Goal: Navigation & Orientation: Find specific page/section

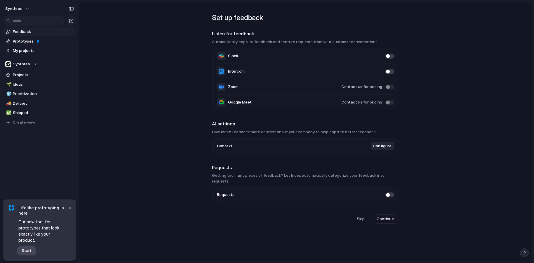
click at [28, 251] on span "Start" at bounding box center [27, 251] width 10 height 6
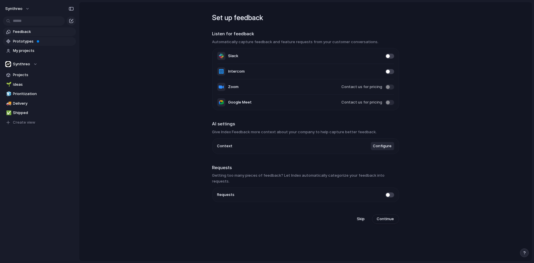
click at [19, 41] on span "Prototypes" at bounding box center [43, 42] width 61 height 6
click at [27, 76] on span "Projects" at bounding box center [43, 75] width 61 height 6
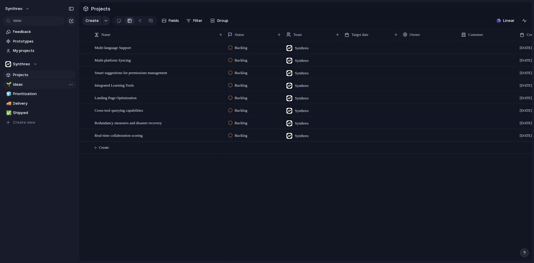
click at [24, 83] on span "Ideas" at bounding box center [43, 85] width 61 height 6
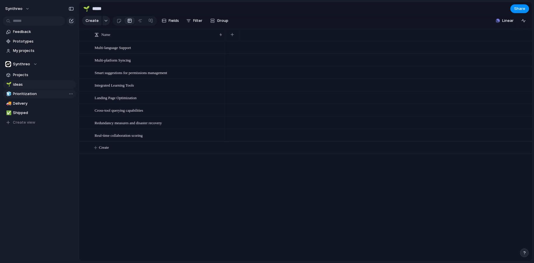
click at [23, 94] on span "Prioritization" at bounding box center [43, 94] width 61 height 6
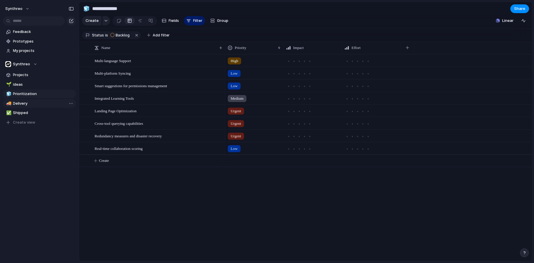
click at [29, 104] on span "Delivery" at bounding box center [43, 104] width 61 height 6
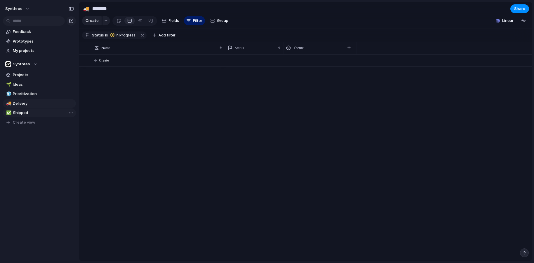
click at [25, 111] on span "Shipped" at bounding box center [43, 113] width 61 height 6
type input "*******"
click at [33, 74] on span "Projects" at bounding box center [43, 75] width 61 height 6
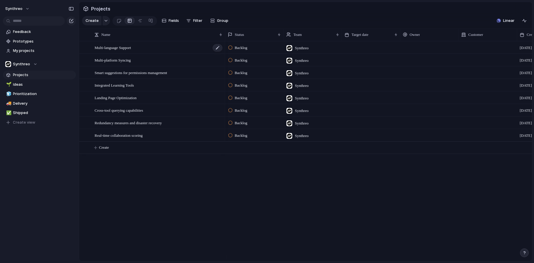
click at [119, 54] on div "Multi-language Support" at bounding box center [159, 48] width 128 height 12
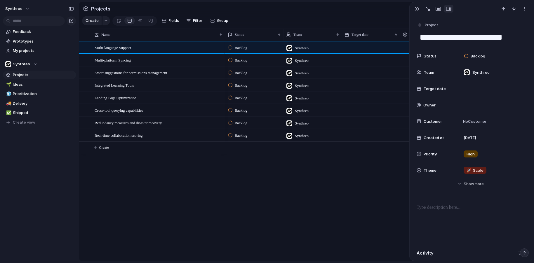
click at [208, 202] on div "Multi-language Support Multi-platform Syncing Smart suggestions for permissions…" at bounding box center [305, 151] width 453 height 220
click at [300, 222] on div "Backlog Synthreo [DATE] Backlog Synthreo [DATE] Backlog Synthreo [DATE] Backlog…" at bounding box center [378, 151] width 307 height 220
click at [26, 50] on span "My projects" at bounding box center [43, 51] width 61 height 6
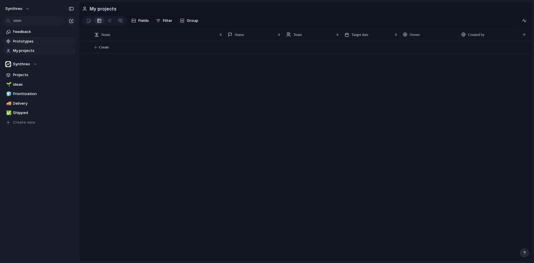
click at [36, 39] on span "Prototypes" at bounding box center [43, 42] width 61 height 6
click at [33, 32] on span "Feedback" at bounding box center [43, 32] width 61 height 6
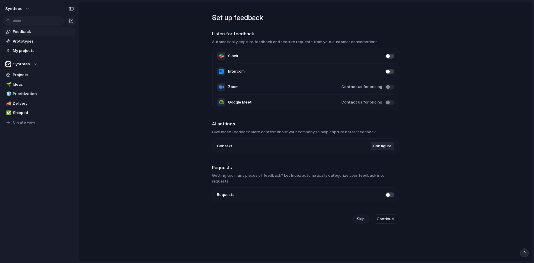
click at [357, 216] on span "Skip" at bounding box center [361, 219] width 8 height 6
